Goal: Task Accomplishment & Management: Use online tool/utility

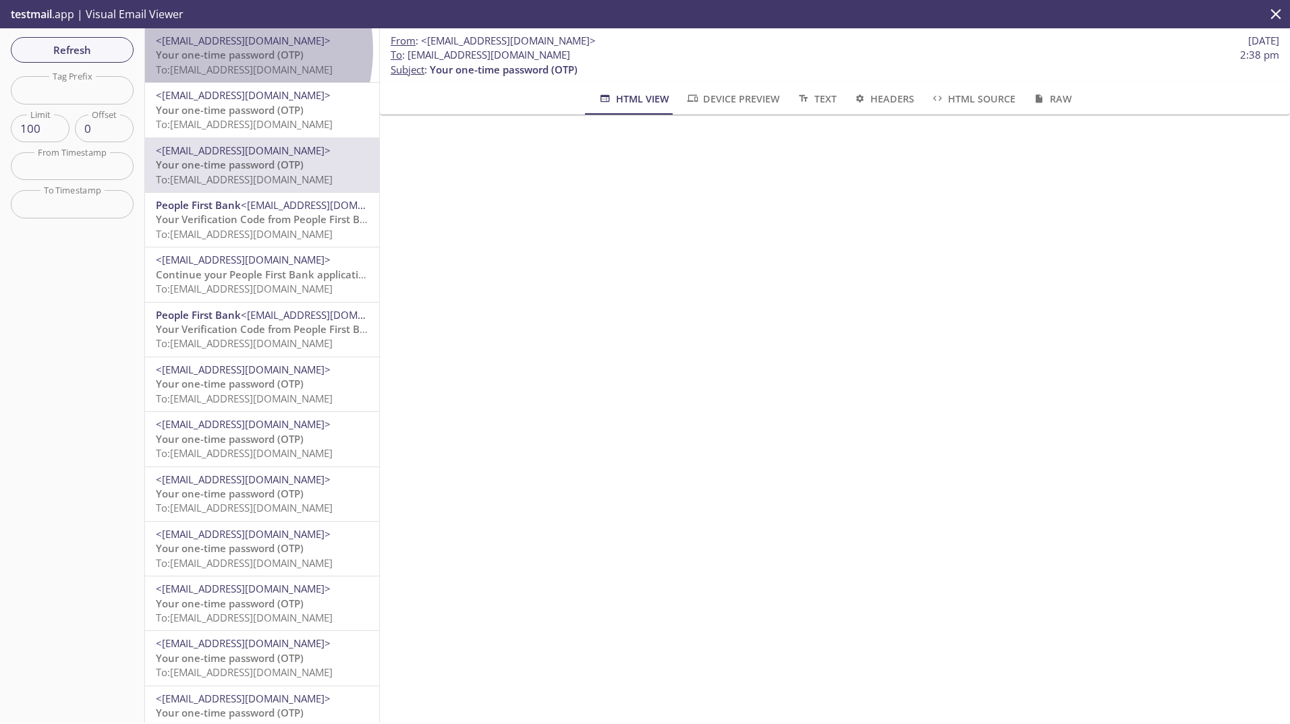
click at [208, 50] on span "Your one-time password (OTP)" at bounding box center [230, 54] width 148 height 13
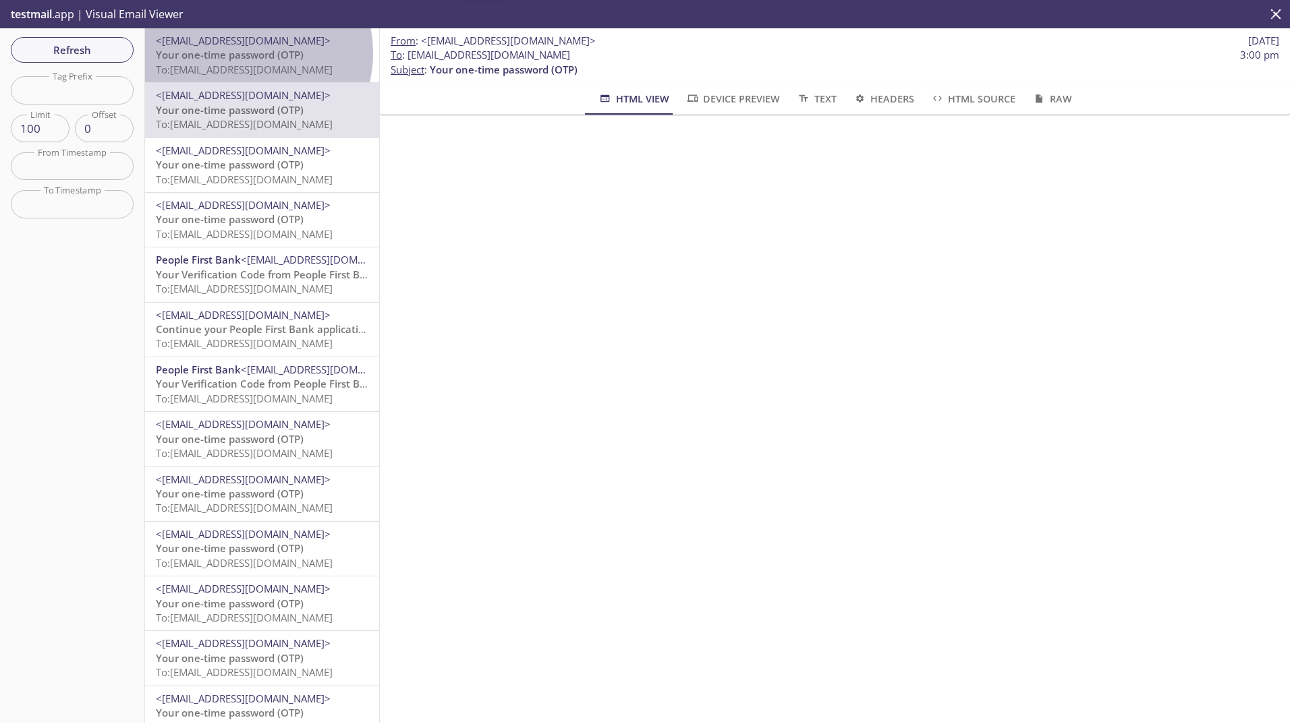
click at [239, 53] on span "Your one-time password (OTP)" at bounding box center [230, 54] width 148 height 13
click at [233, 52] on span "Your one-time password (OTP)" at bounding box center [230, 54] width 148 height 13
